Goal: Entertainment & Leisure: Consume media (video, audio)

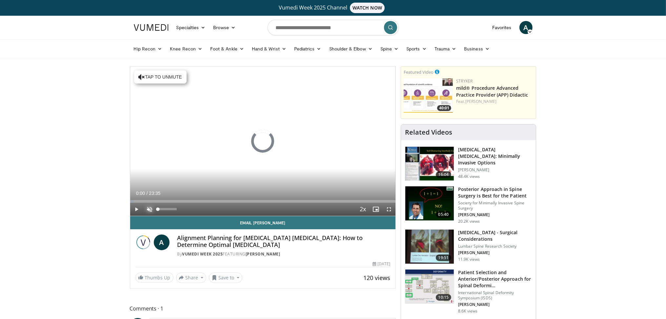
click at [150, 211] on span "Video Player" at bounding box center [149, 209] width 13 height 13
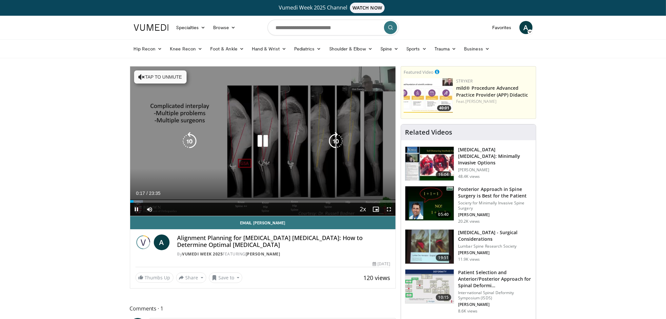
click at [335, 143] on icon "Video Player" at bounding box center [335, 141] width 18 height 18
click at [336, 139] on icon "Video Player" at bounding box center [335, 141] width 18 height 18
click at [335, 140] on icon "Video Player" at bounding box center [335, 141] width 18 height 18
click at [337, 140] on icon "Video Player" at bounding box center [335, 141] width 18 height 18
click at [336, 139] on icon "Video Player" at bounding box center [335, 141] width 18 height 18
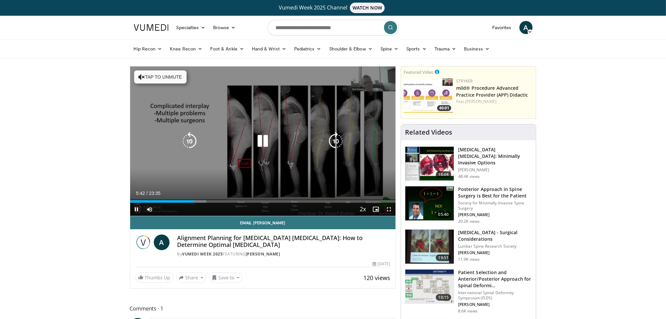
click at [336, 141] on icon "Video Player" at bounding box center [335, 141] width 18 height 18
click at [338, 142] on icon "Video Player" at bounding box center [335, 141] width 18 height 18
click at [334, 143] on icon "Video Player" at bounding box center [335, 141] width 18 height 18
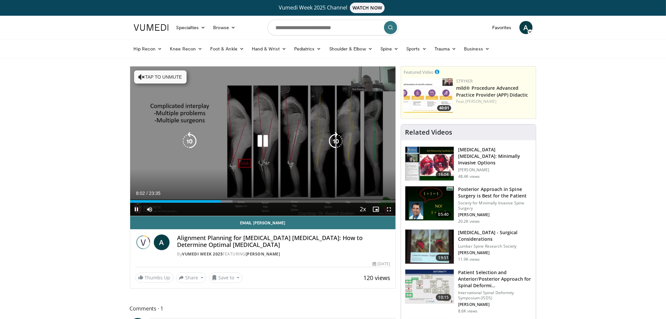
click at [334, 139] on icon "Video Player" at bounding box center [335, 141] width 18 height 18
click at [332, 138] on icon "Video Player" at bounding box center [335, 141] width 18 height 18
click at [331, 138] on icon "Video Player" at bounding box center [335, 141] width 18 height 18
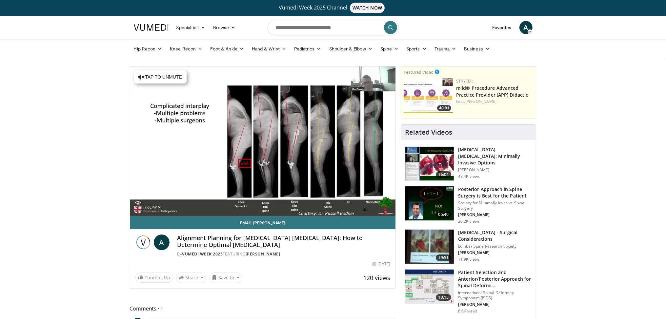
click at [331, 138] on div "40 seconds Tap to unmute" at bounding box center [263, 141] width 266 height 149
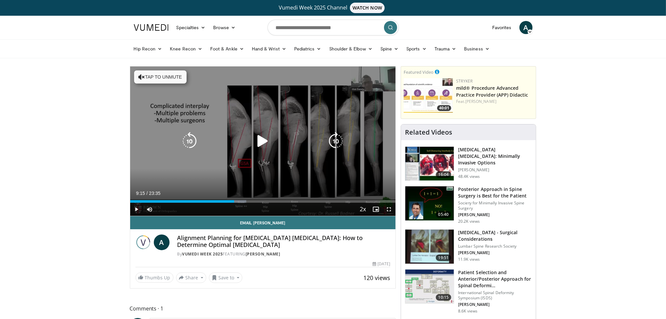
click at [333, 142] on icon "Video Player" at bounding box center [335, 141] width 18 height 18
click at [255, 140] on icon "Video Player" at bounding box center [262, 141] width 18 height 18
click at [333, 137] on icon "Video Player" at bounding box center [335, 141] width 18 height 18
click at [333, 139] on icon "Video Player" at bounding box center [335, 141] width 18 height 18
click at [334, 140] on icon "Video Player" at bounding box center [335, 141] width 18 height 18
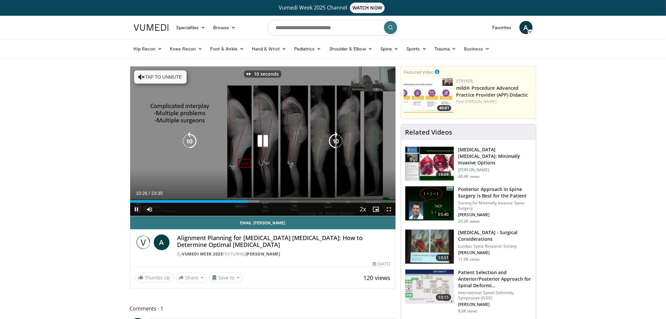
click at [334, 140] on icon "Video Player" at bounding box center [335, 141] width 18 height 18
click at [336, 139] on icon "Video Player" at bounding box center [335, 141] width 18 height 18
click at [336, 140] on icon "Video Player" at bounding box center [335, 141] width 18 height 18
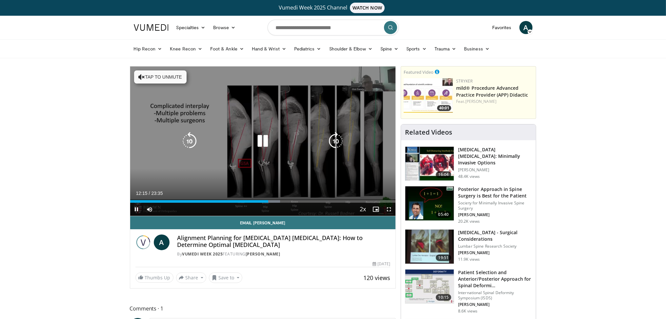
drag, startPoint x: 339, startPoint y: 143, endPoint x: 349, endPoint y: 144, distance: 10.2
click at [349, 144] on div "10 seconds Tap to unmute" at bounding box center [263, 141] width 266 height 149
click at [272, 142] on div "Video Player" at bounding box center [262, 141] width 159 height 13
click at [264, 141] on icon "Video Player" at bounding box center [262, 141] width 18 height 18
click at [332, 141] on icon "Video Player" at bounding box center [335, 141] width 18 height 18
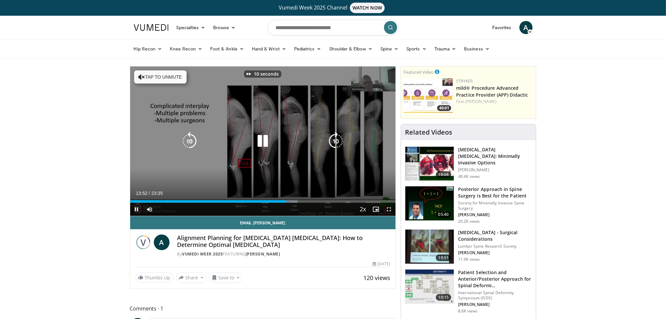
click at [332, 141] on icon "Video Player" at bounding box center [335, 141] width 18 height 18
click at [333, 141] on icon "Video Player" at bounding box center [335, 141] width 18 height 18
click at [332, 140] on icon "Video Player" at bounding box center [335, 141] width 18 height 18
click at [330, 139] on icon "Video Player" at bounding box center [335, 141] width 18 height 18
click at [333, 141] on icon "Video Player" at bounding box center [335, 141] width 18 height 18
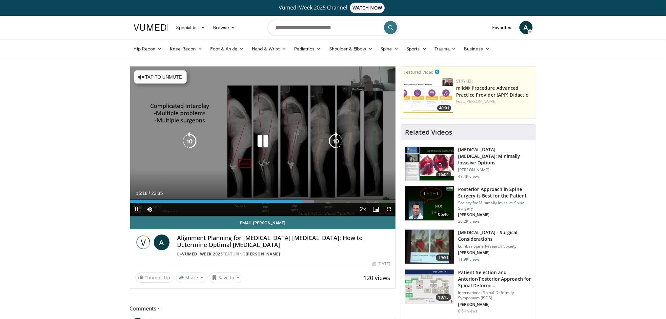
drag, startPoint x: 337, startPoint y: 143, endPoint x: 340, endPoint y: 145, distance: 3.5
click at [340, 145] on icon "Video Player" at bounding box center [335, 141] width 18 height 18
click at [339, 145] on icon "Video Player" at bounding box center [335, 141] width 18 height 18
click at [337, 142] on icon "Video Player" at bounding box center [335, 141] width 18 height 18
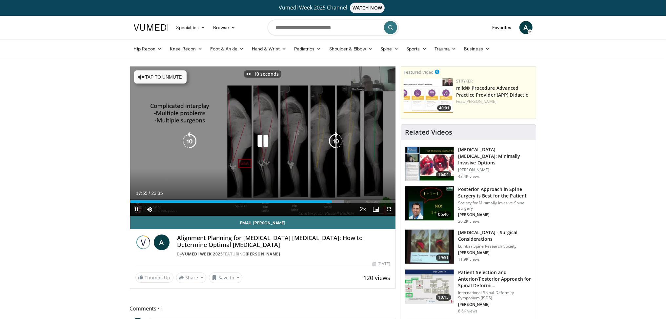
click at [338, 142] on icon "Video Player" at bounding box center [335, 141] width 18 height 18
click at [185, 140] on icon "Video Player" at bounding box center [189, 141] width 18 height 18
click at [186, 140] on icon "Video Player" at bounding box center [189, 141] width 18 height 18
click at [263, 142] on icon "Video Player" at bounding box center [262, 141] width 18 height 18
click at [264, 140] on icon "Video Player" at bounding box center [262, 141] width 18 height 18
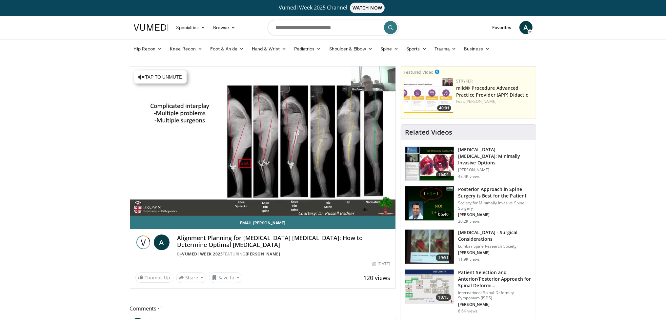
click at [264, 140] on div "20 seconds Tap to unmute" at bounding box center [263, 141] width 266 height 149
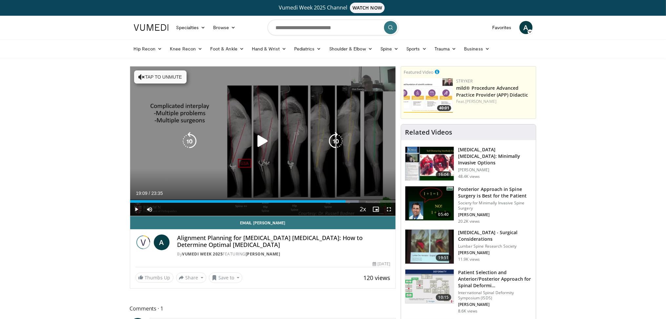
click at [263, 140] on icon "Video Player" at bounding box center [262, 141] width 18 height 18
click at [335, 142] on icon "Video Player" at bounding box center [335, 141] width 18 height 18
drag, startPoint x: 335, startPoint y: 142, endPoint x: 330, endPoint y: 141, distance: 5.3
click at [334, 142] on icon "Video Player" at bounding box center [335, 141] width 18 height 18
click at [336, 142] on icon "Video Player" at bounding box center [335, 141] width 18 height 18
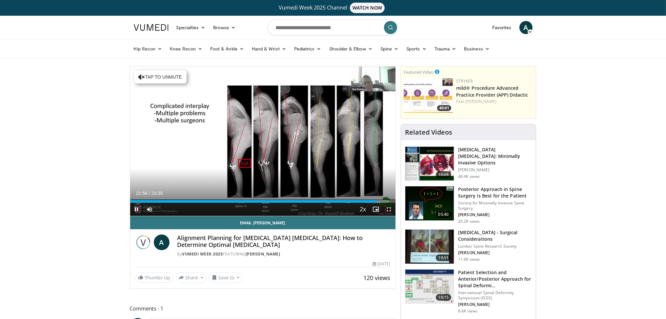
click at [336, 142] on div "20 seconds Tap to unmute" at bounding box center [263, 141] width 266 height 149
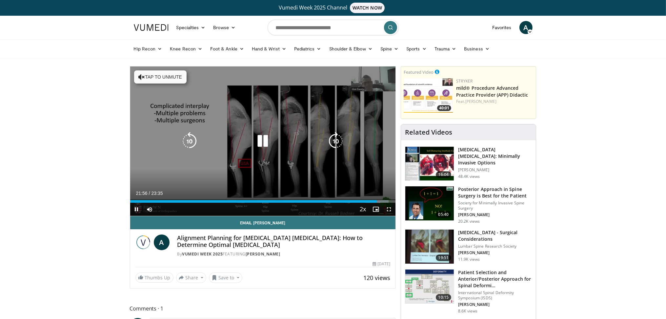
click at [336, 140] on icon "Video Player" at bounding box center [335, 141] width 18 height 18
click at [336, 139] on icon "Video Player" at bounding box center [335, 141] width 18 height 18
